Goal: Information Seeking & Learning: Find specific page/section

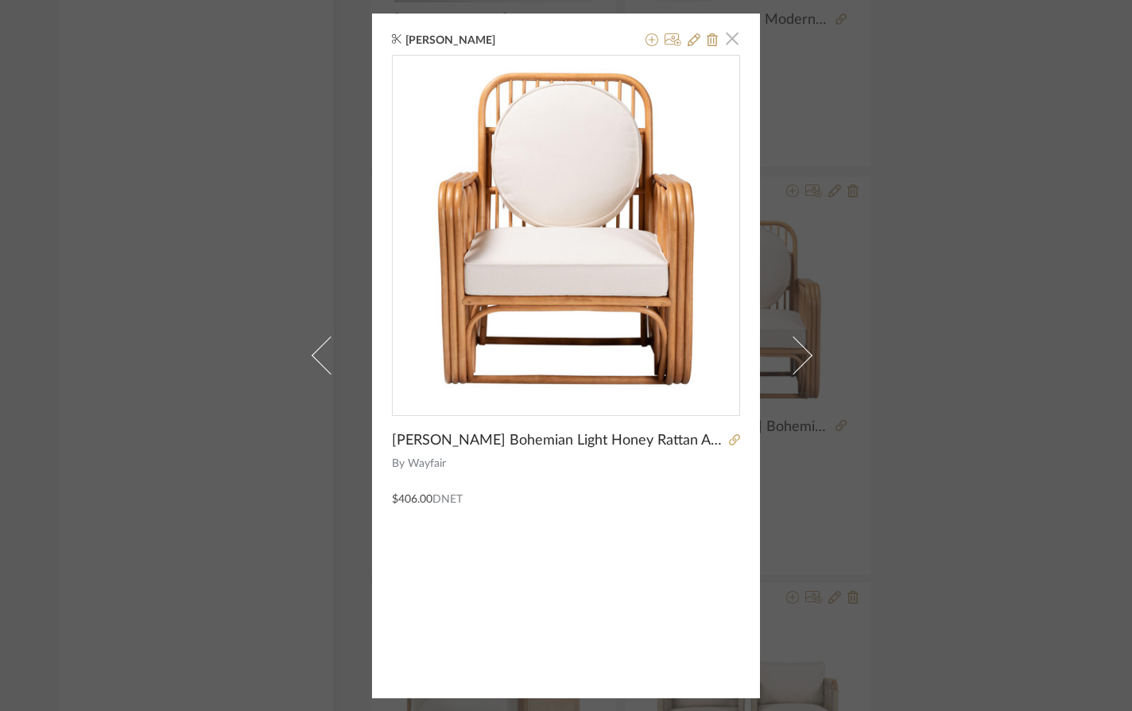
click at [728, 36] on span "button" at bounding box center [732, 39] width 32 height 32
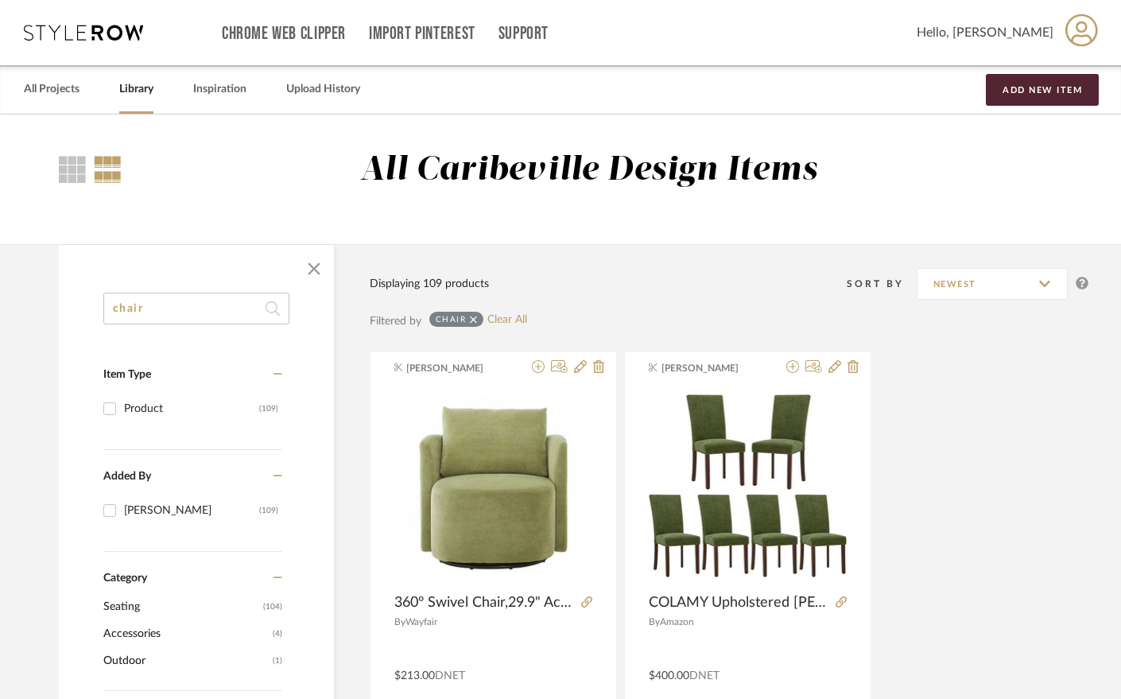
click at [165, 319] on input "chair" at bounding box center [196, 309] width 186 height 32
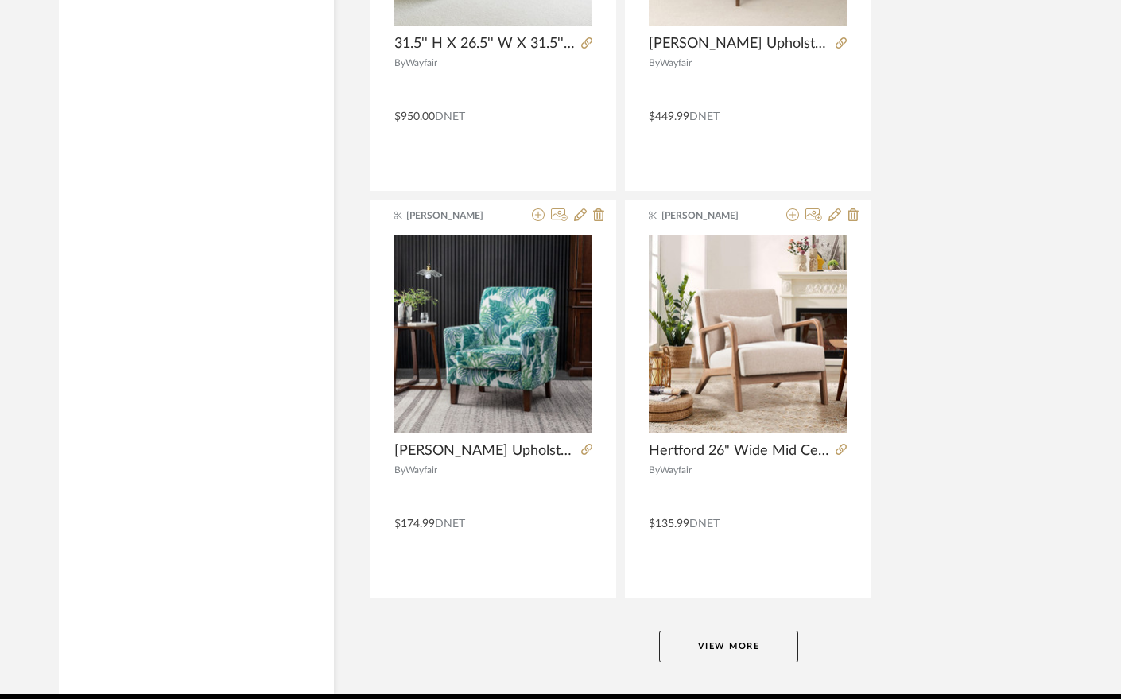
scroll to position [7132, 0]
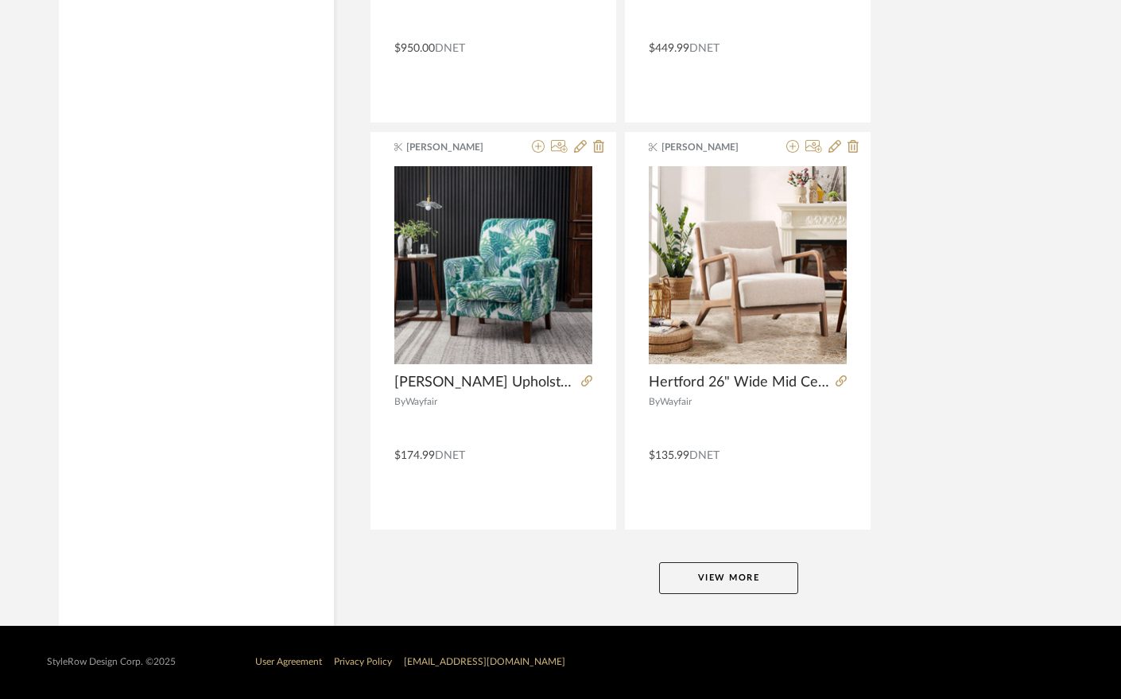
click at [739, 581] on button "View More" at bounding box center [728, 578] width 139 height 32
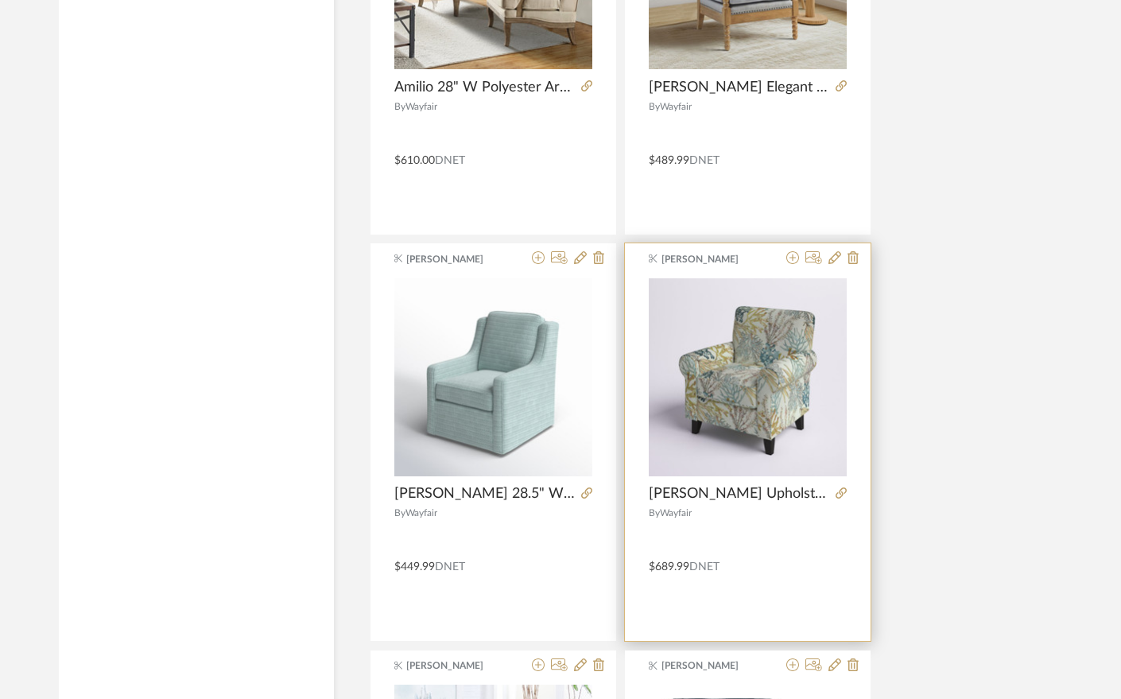
scroll to position [10710, 0]
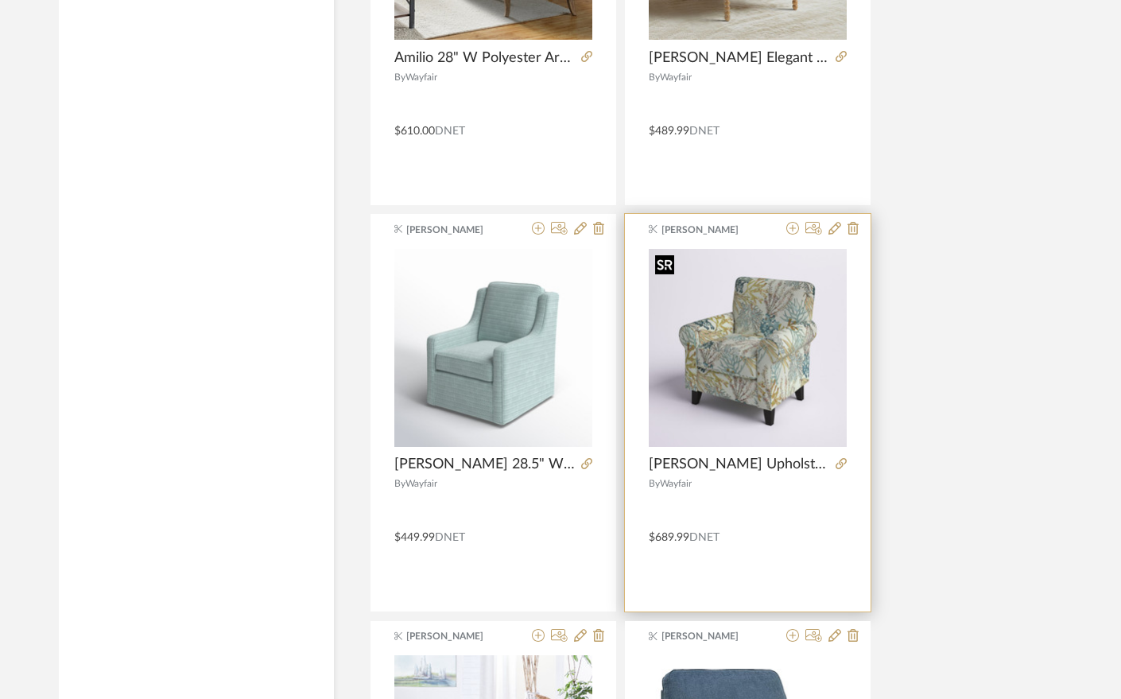
click at [735, 348] on img "0" at bounding box center [748, 348] width 198 height 198
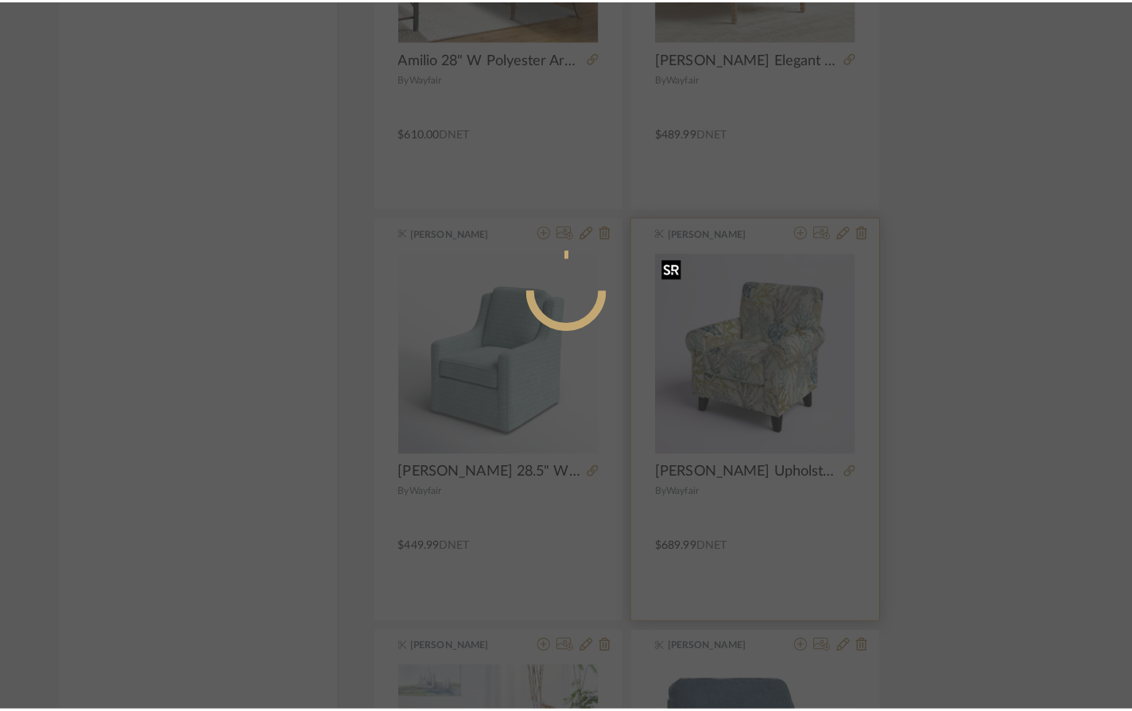
scroll to position [0, 0]
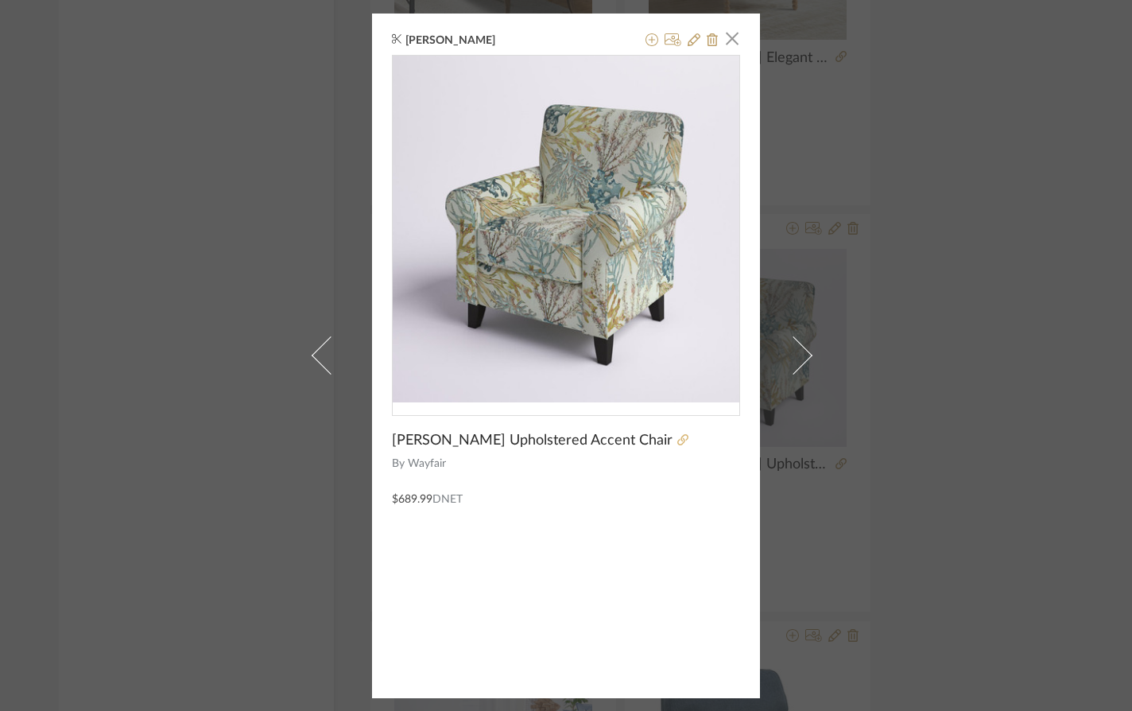
click at [677, 435] on icon at bounding box center [682, 439] width 11 height 11
click at [677, 443] on icon at bounding box center [682, 439] width 11 height 11
click at [722, 44] on span "button" at bounding box center [732, 39] width 32 height 32
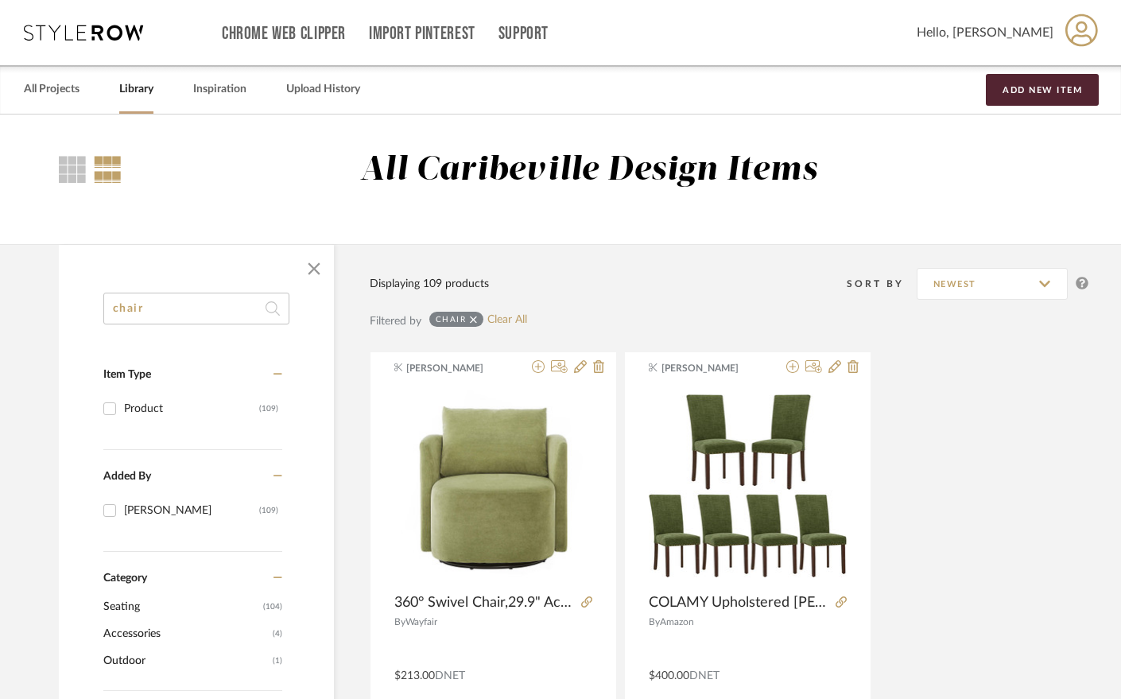
drag, startPoint x: 182, startPoint y: 316, endPoint x: 60, endPoint y: 298, distance: 123.8
type input "Robill"
